Goal: Task Accomplishment & Management: Use online tool/utility

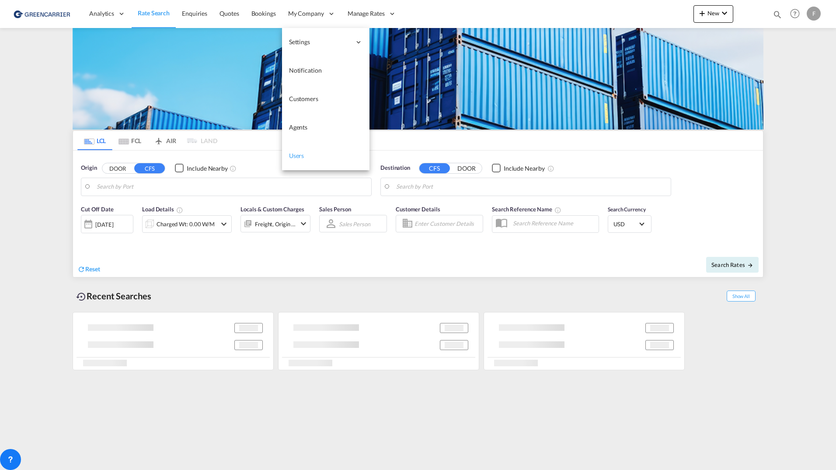
type input "Hamburg, DEHAM"
type input "Shanghai, SH, CNSHA"
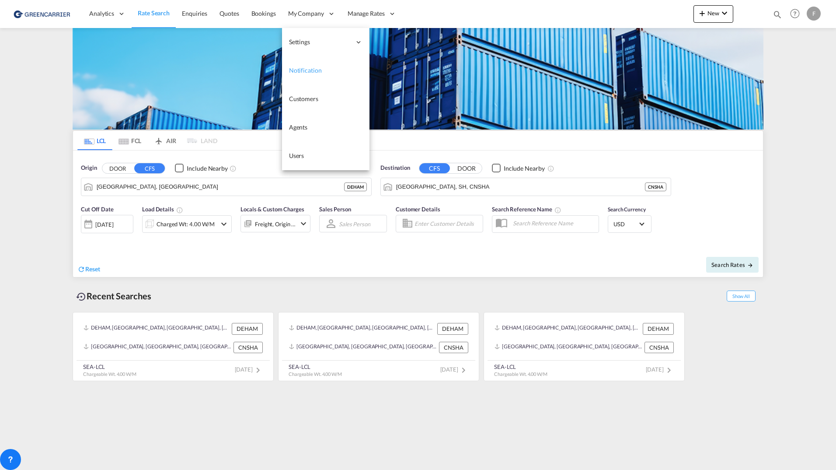
click at [310, 60] on link "Notification" at bounding box center [325, 70] width 87 height 28
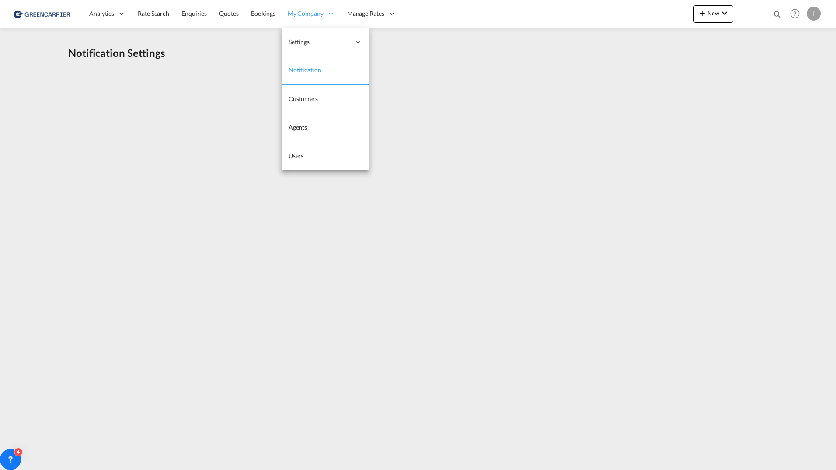
click at [307, 14] on span "My Company" at bounding box center [306, 13] width 36 height 9
click at [293, 151] on span "Users" at bounding box center [296, 155] width 15 height 9
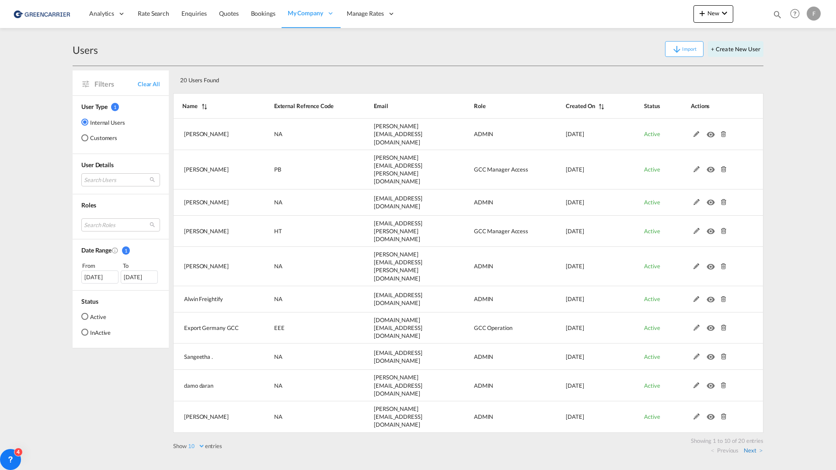
click at [757, 446] on link "Next" at bounding box center [753, 450] width 19 height 8
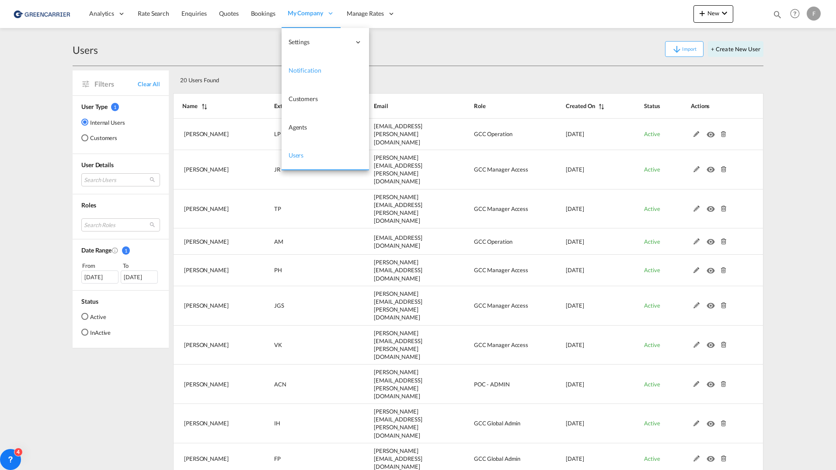
click at [302, 71] on span "Notification" at bounding box center [305, 69] width 33 height 7
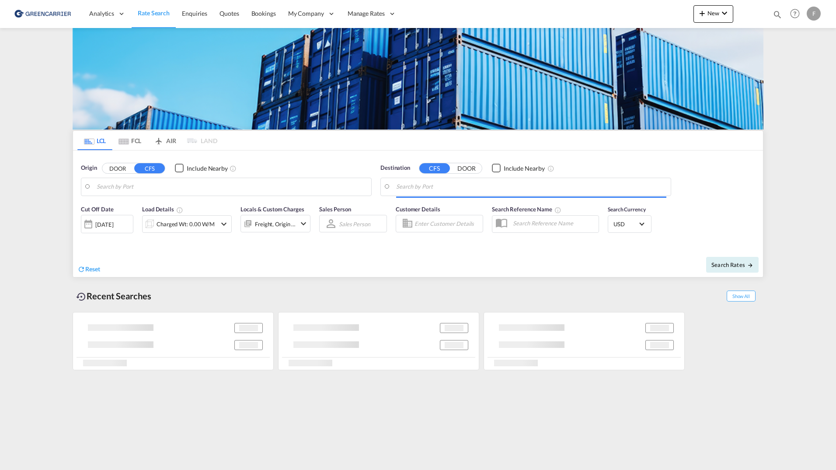
type input "[GEOGRAPHIC_DATA] ([GEOGRAPHIC_DATA]), [GEOGRAPHIC_DATA]"
type input "Busan, KRPUS"
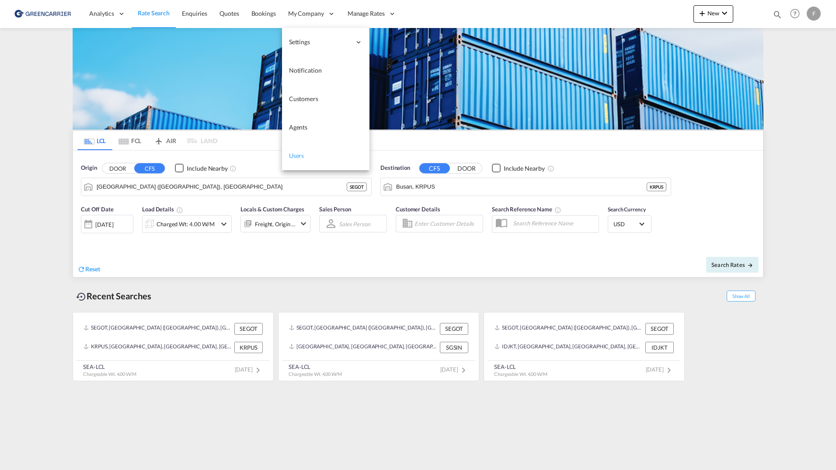
click at [301, 157] on span "Users" at bounding box center [296, 155] width 15 height 7
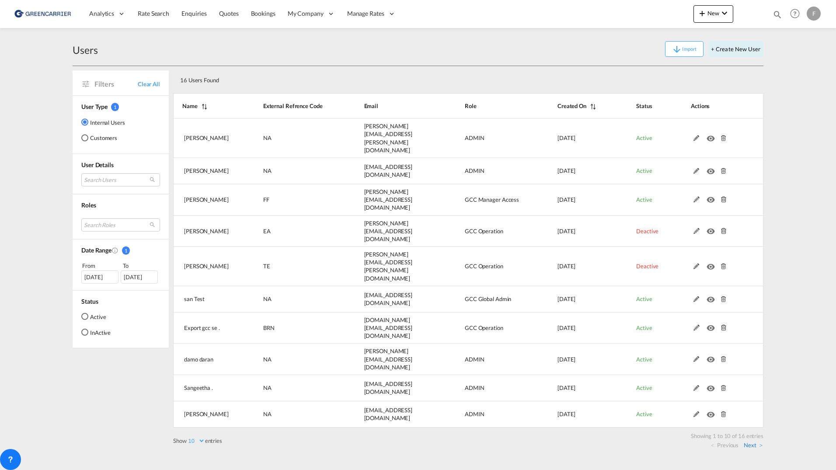
click at [756, 441] on link "Next" at bounding box center [753, 445] width 19 height 8
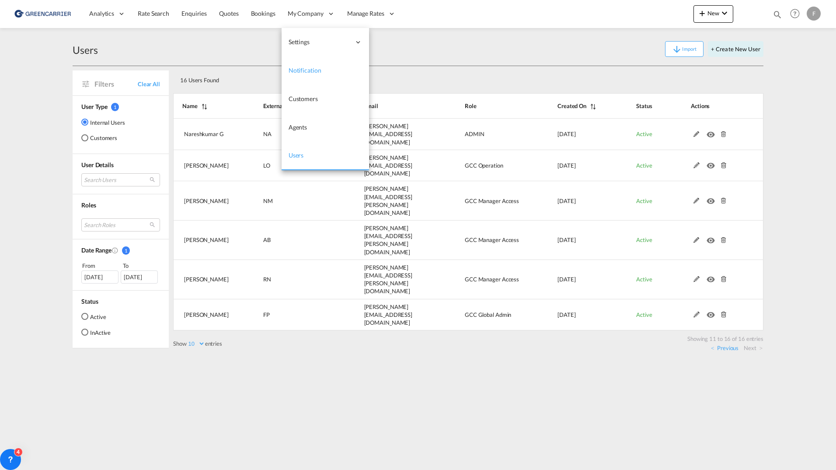
click at [307, 70] on span "Notification" at bounding box center [305, 69] width 33 height 7
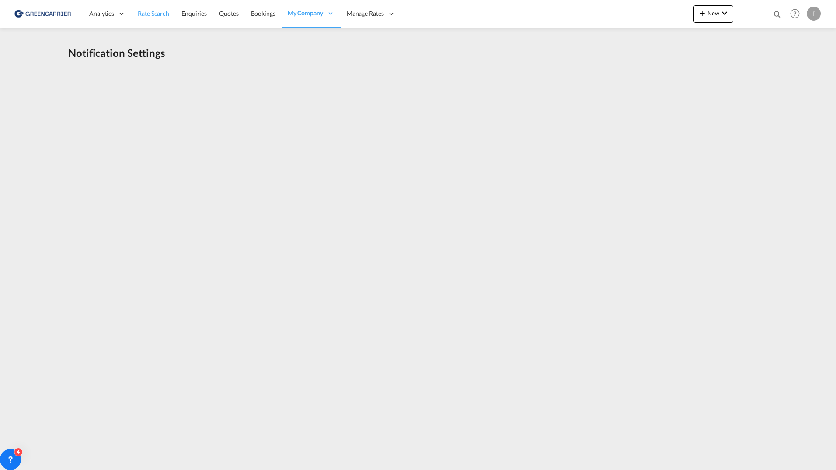
click at [153, 16] on span "Rate Search" at bounding box center [153, 13] width 31 height 7
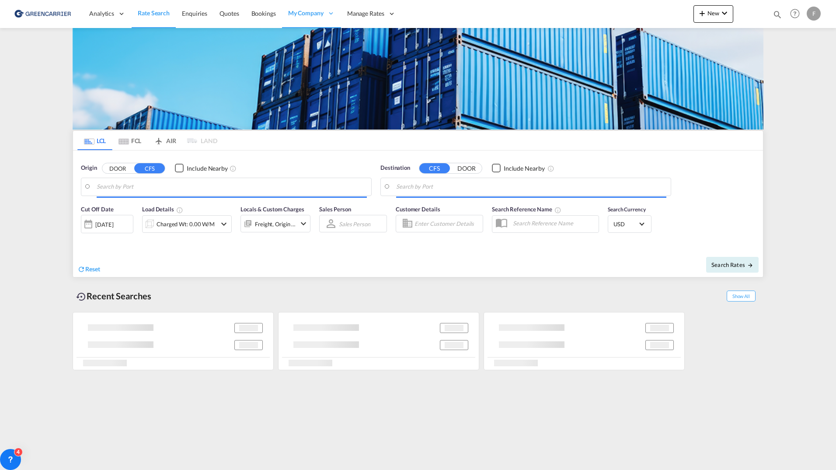
type input "[GEOGRAPHIC_DATA] ([GEOGRAPHIC_DATA]), [GEOGRAPHIC_DATA]"
type input "Busan, KRPUS"
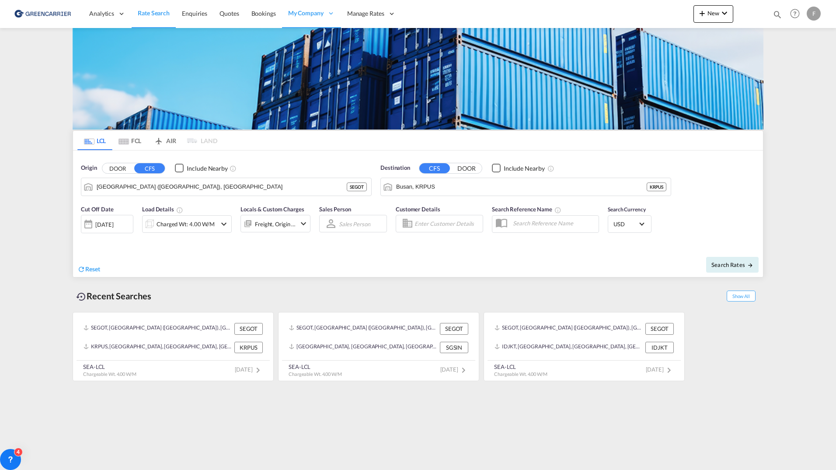
click at [59, 129] on md-content "Analytics Reports Dashboard Rate Search Enquiries Quotes Bookings" at bounding box center [418, 235] width 836 height 470
